Goal: Transaction & Acquisition: Purchase product/service

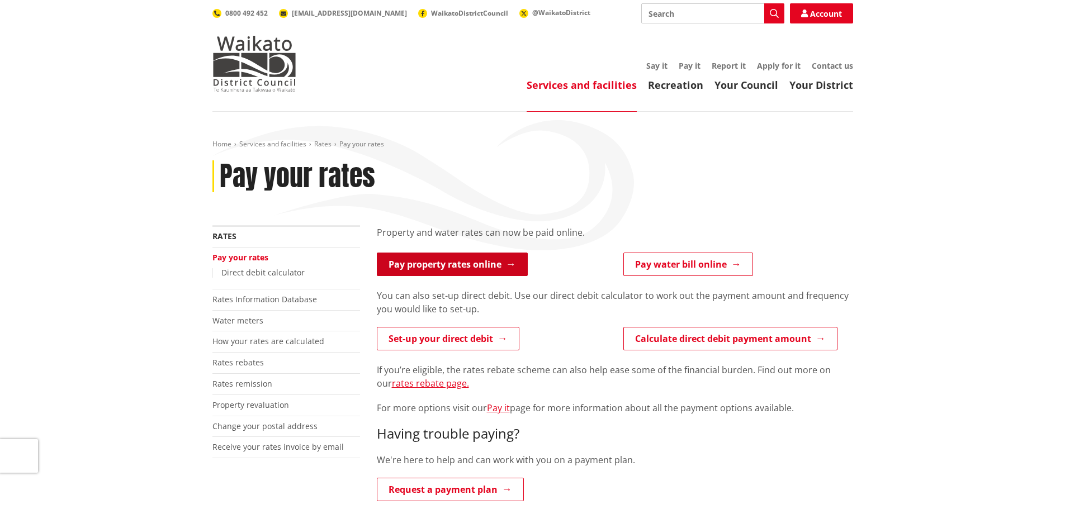
click at [406, 267] on link "Pay property rates online" at bounding box center [452, 264] width 151 height 23
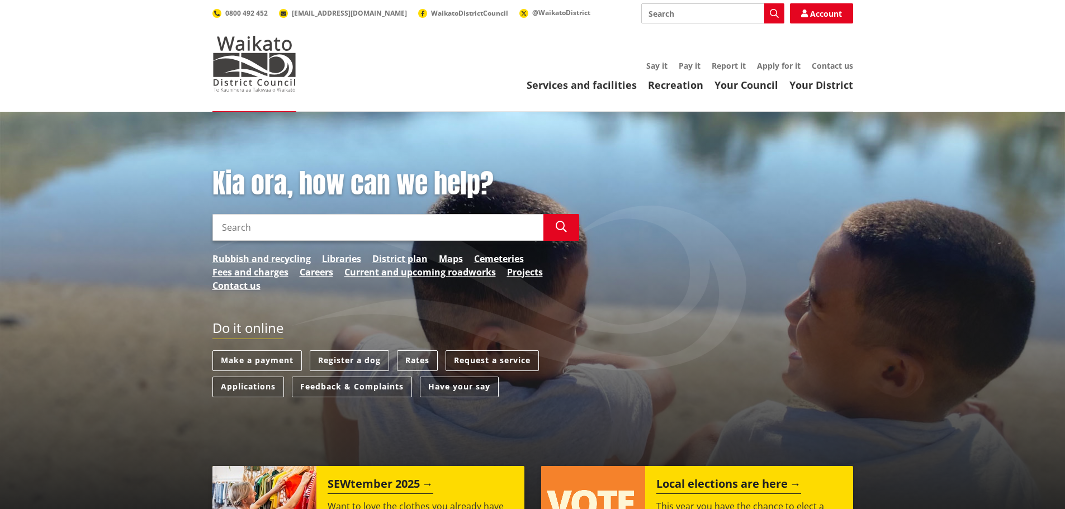
click at [708, 18] on input "Search" at bounding box center [712, 13] width 143 height 20
type input "rates payment"
click at [777, 16] on icon "button" at bounding box center [774, 13] width 9 height 9
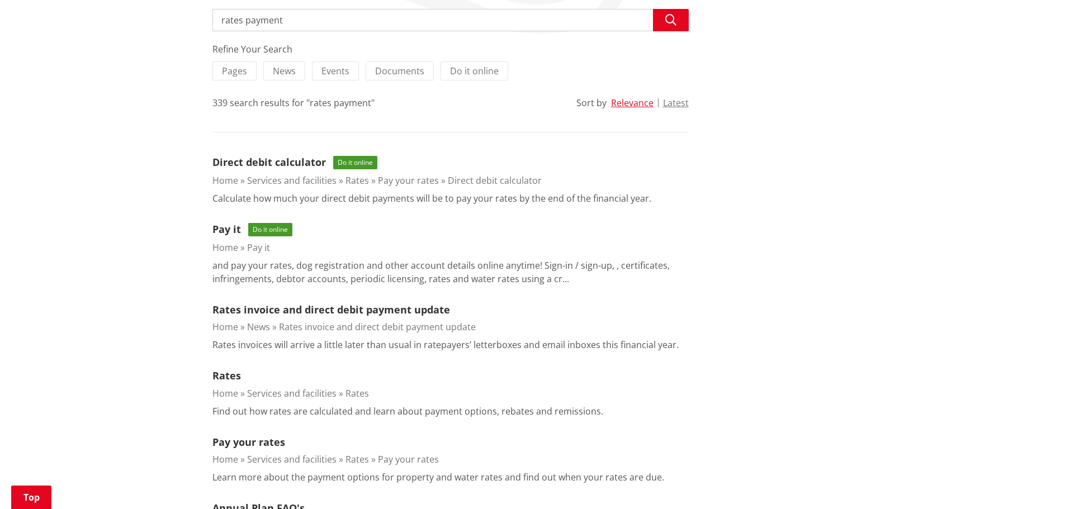
scroll to position [228, 0]
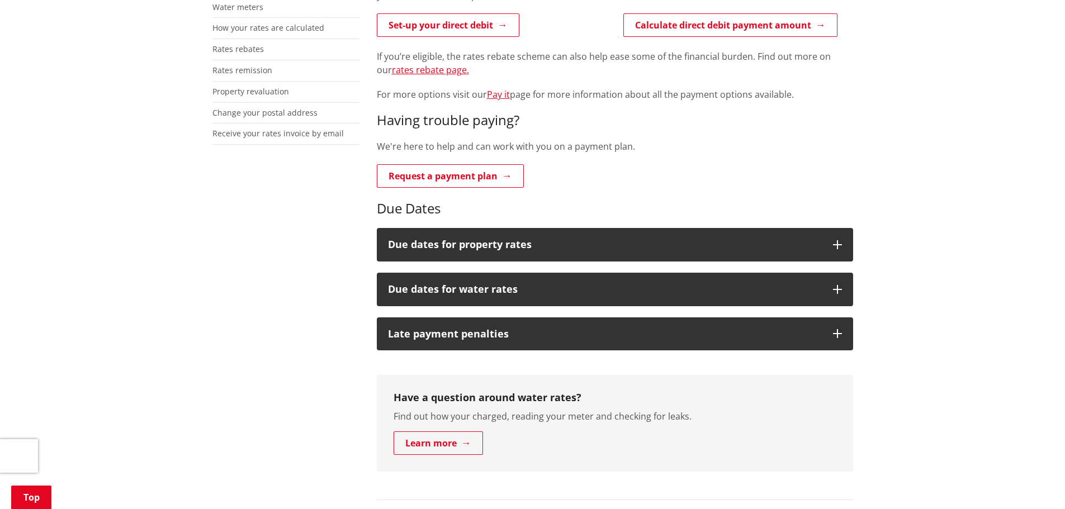
scroll to position [323, 0]
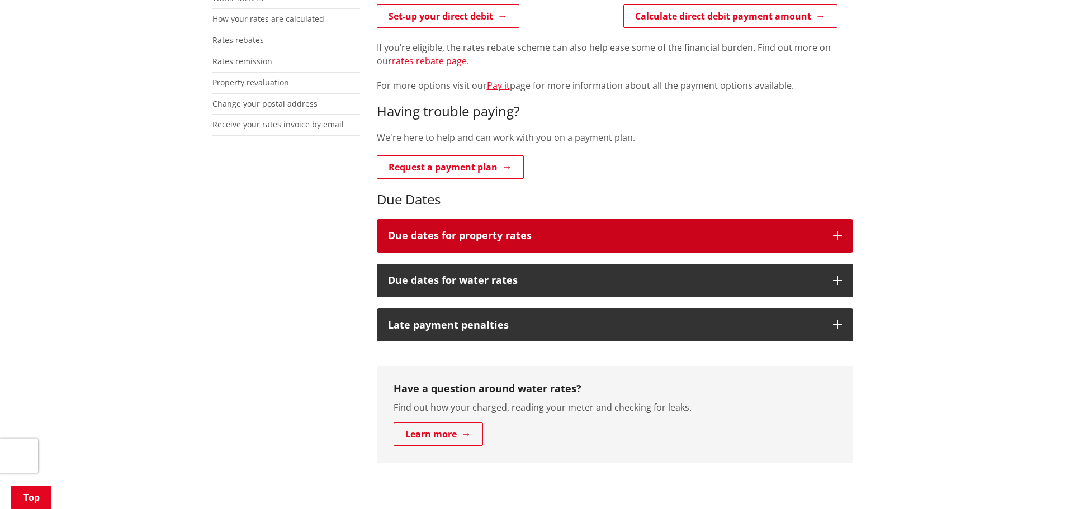
click at [833, 239] on icon "button" at bounding box center [837, 235] width 9 height 9
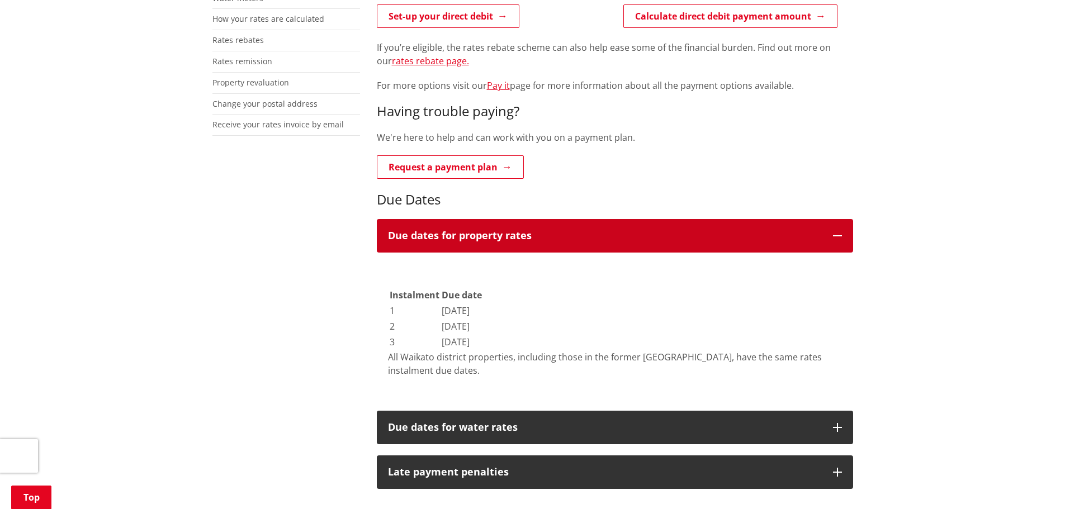
click at [833, 239] on icon "button" at bounding box center [837, 235] width 9 height 9
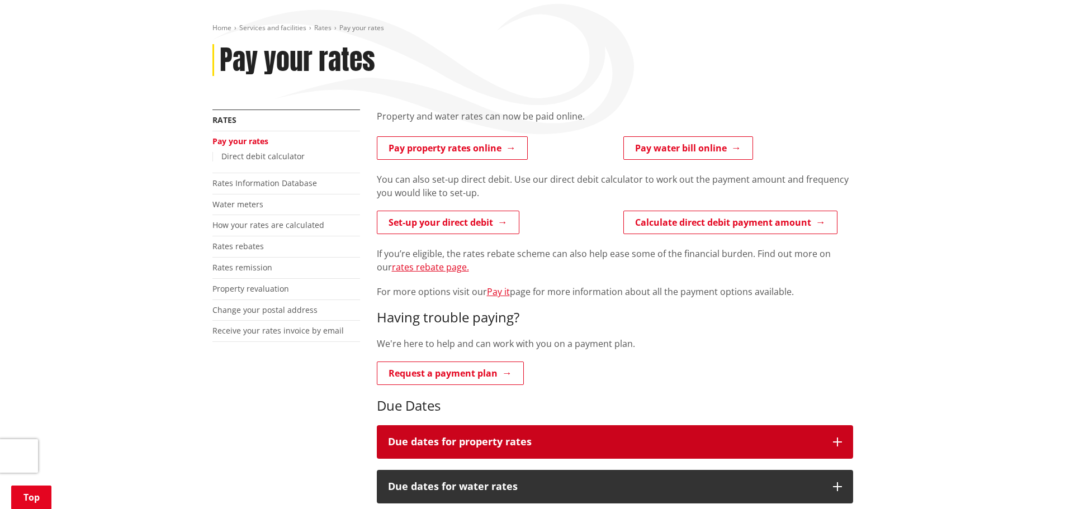
scroll to position [109, 0]
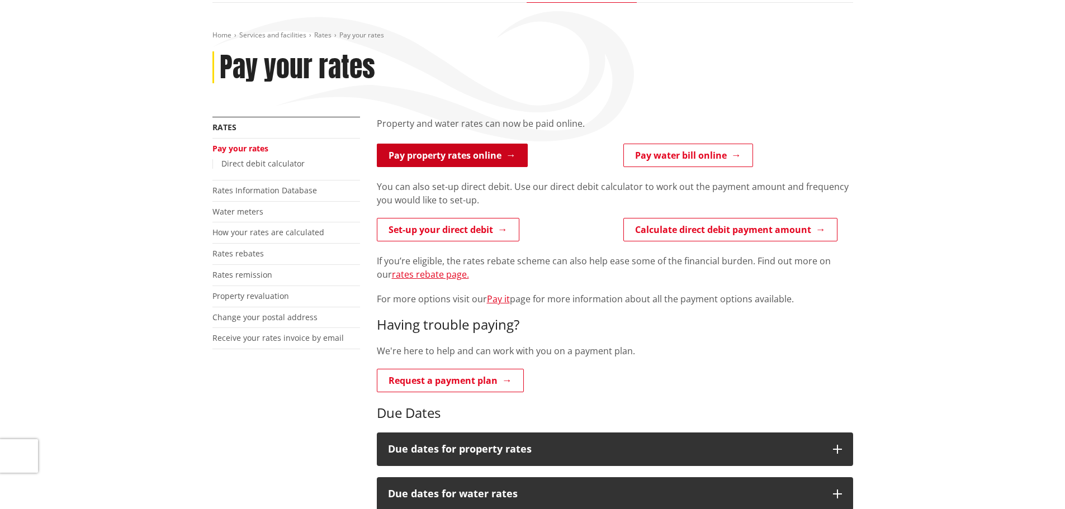
click at [503, 157] on link "Pay property rates online" at bounding box center [452, 155] width 151 height 23
